Goal: Task Accomplishment & Management: Manage account settings

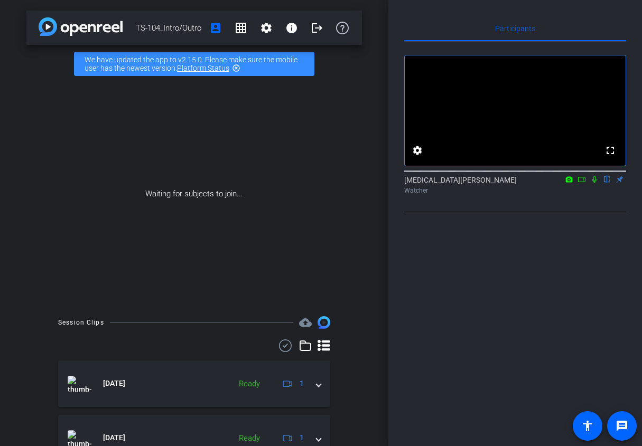
click at [78, 36] on div "TS-104_Intro/Outro account_box grid_on settings info logout" at bounding box center [193, 28] width 335 height 35
click at [73, 25] on img at bounding box center [81, 26] width 84 height 18
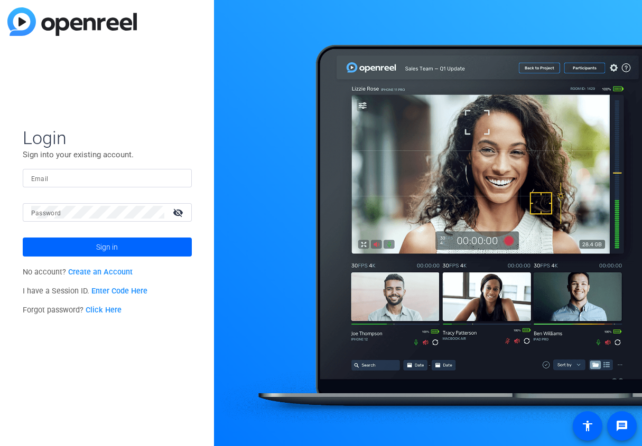
click at [114, 179] on input "Email" at bounding box center [107, 178] width 152 height 13
type input "alli.rodgers@fortune.com"
click at [23, 238] on button "Sign in" at bounding box center [107, 247] width 169 height 19
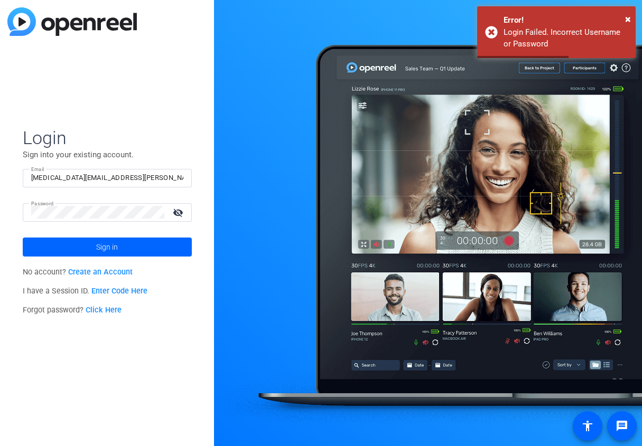
click at [123, 221] on mat-form-field "Password visibility_off" at bounding box center [107, 220] width 169 height 34
click at [182, 205] on mat-icon "visibility_off" at bounding box center [178, 212] width 25 height 15
click at [144, 219] on div at bounding box center [97, 212] width 133 height 18
click at [145, 257] on span at bounding box center [107, 247] width 169 height 25
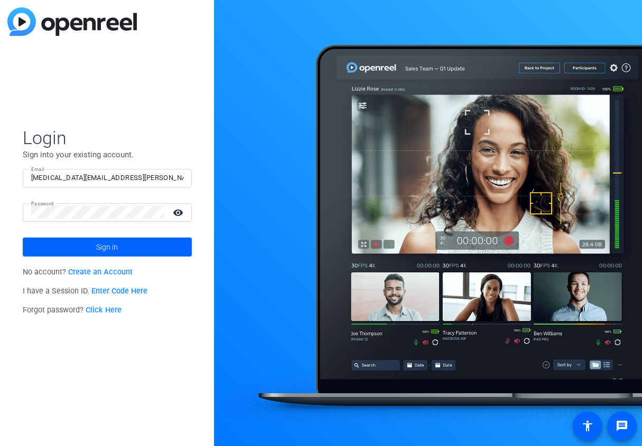
click at [103, 309] on link "Click Here" at bounding box center [104, 310] width 36 height 9
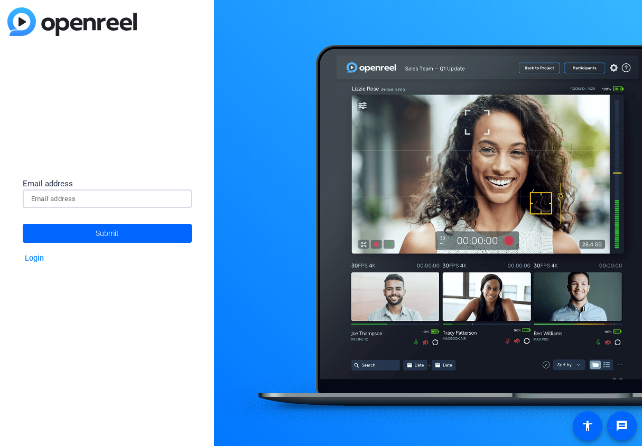
click at [124, 200] on input at bounding box center [107, 199] width 152 height 13
type input "alli.rodgers@fortune.com"
click at [100, 237] on span "Submit" at bounding box center [107, 233] width 23 height 26
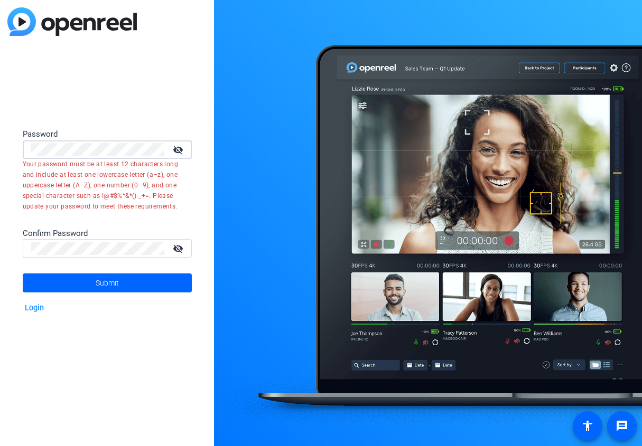
click at [117, 158] on div at bounding box center [97, 150] width 133 height 18
click at [88, 120] on div "Password visibility_off Your password must be at least 12 characters long and i…" at bounding box center [107, 223] width 214 height 446
click at [184, 147] on mat-icon "visibility_off" at bounding box center [178, 149] width 25 height 15
click at [57, 134] on form "Password visibility Your password must be at least 12 characters long and inclu…" at bounding box center [107, 210] width 169 height 164
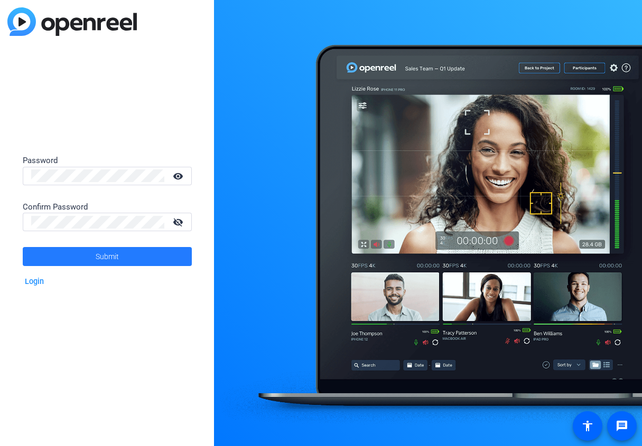
click at [91, 254] on span at bounding box center [107, 256] width 169 height 25
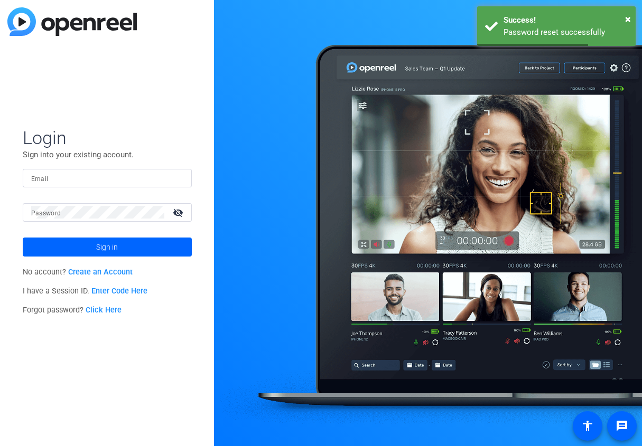
click at [133, 175] on input "Email" at bounding box center [107, 178] width 152 height 13
type input "alli.rodgers@fortune.com"
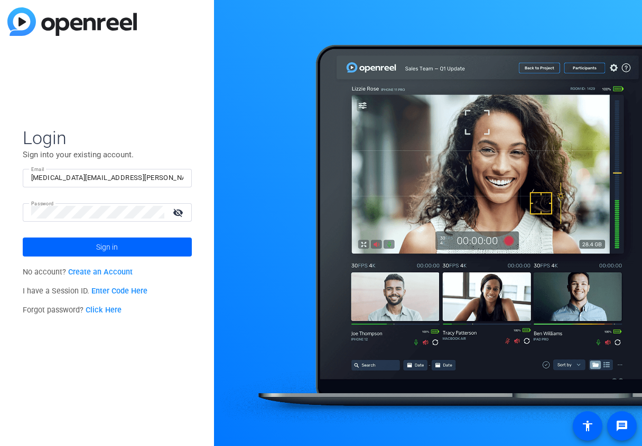
click at [184, 210] on mat-icon "visibility_off" at bounding box center [178, 212] width 25 height 15
click at [181, 214] on mat-icon "visibility" at bounding box center [178, 212] width 25 height 15
click at [160, 220] on div at bounding box center [97, 212] width 133 height 18
click at [176, 208] on mat-icon "visibility_off" at bounding box center [178, 212] width 25 height 15
click at [124, 257] on span at bounding box center [107, 247] width 169 height 25
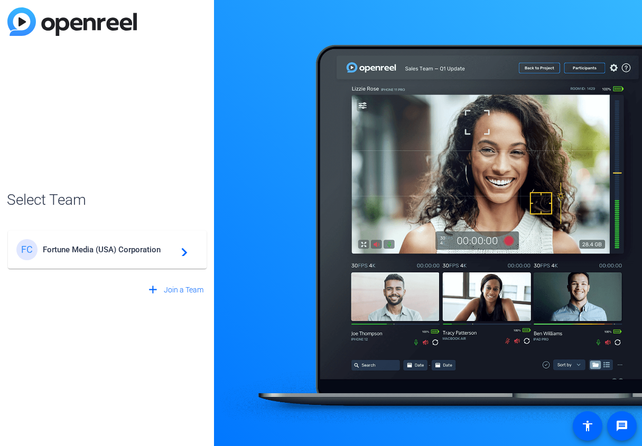
click at [156, 255] on div "FC Fortune Media (USA) Corporation navigate_next" at bounding box center [107, 249] width 182 height 21
